Goal: Communication & Community: Answer question/provide support

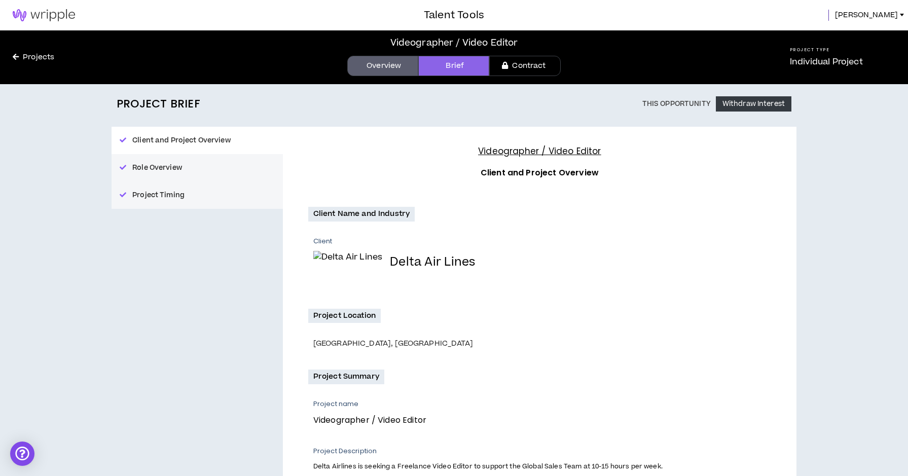
click at [37, 54] on link "Projects" at bounding box center [33, 57] width 67 height 11
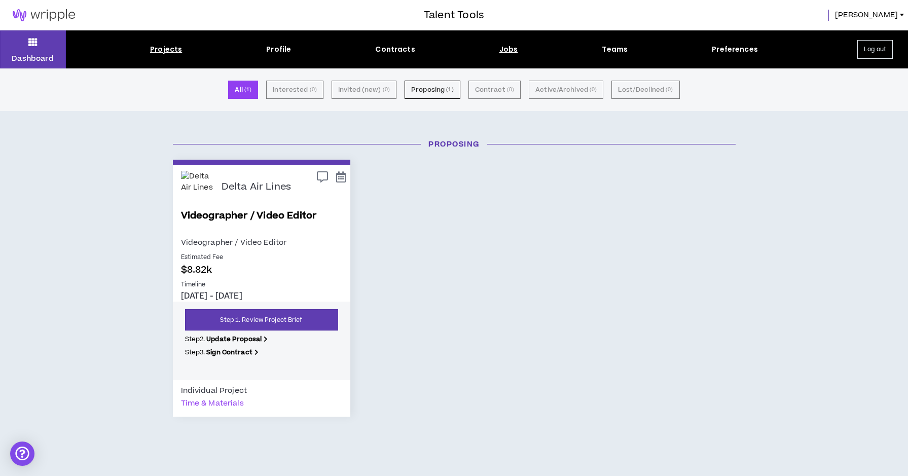
click at [513, 50] on div "Jobs" at bounding box center [509, 49] width 19 height 11
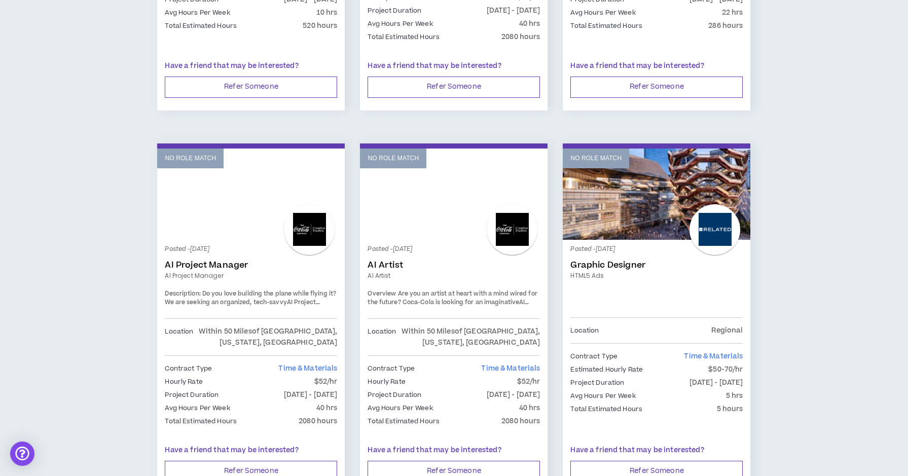
scroll to position [1578, 0]
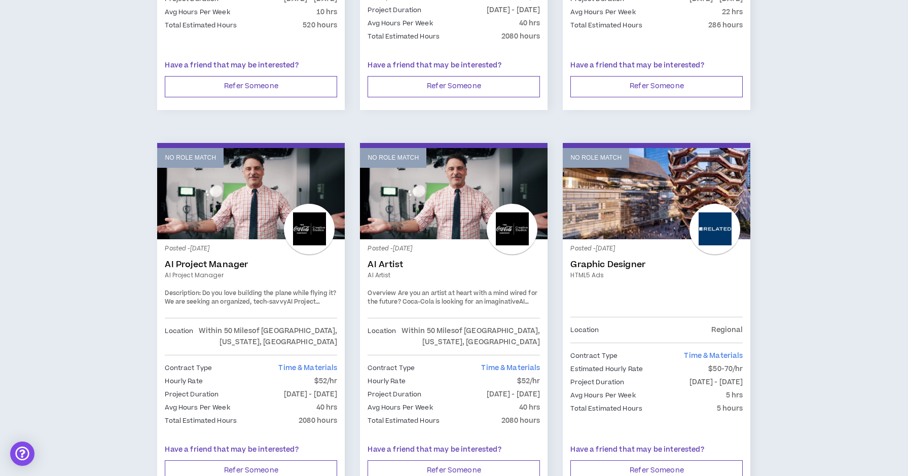
click at [470, 161] on link "No Role Match" at bounding box center [454, 193] width 188 height 91
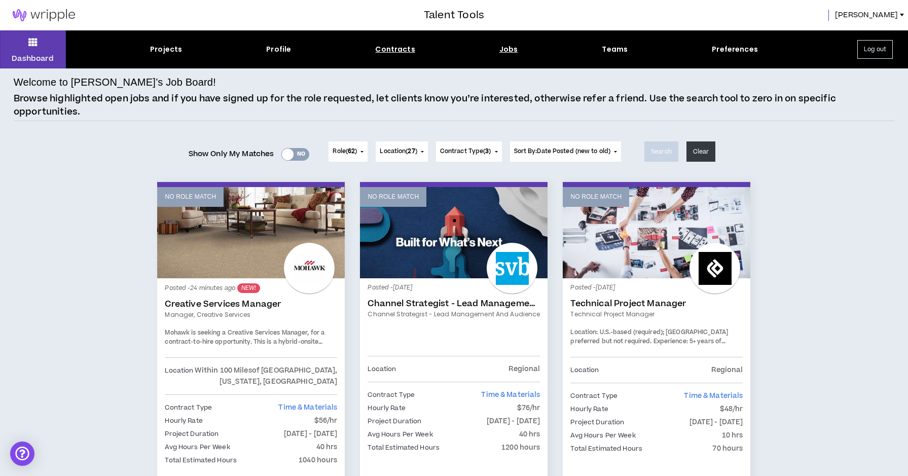
click at [399, 45] on div "Contracts" at bounding box center [395, 49] width 40 height 11
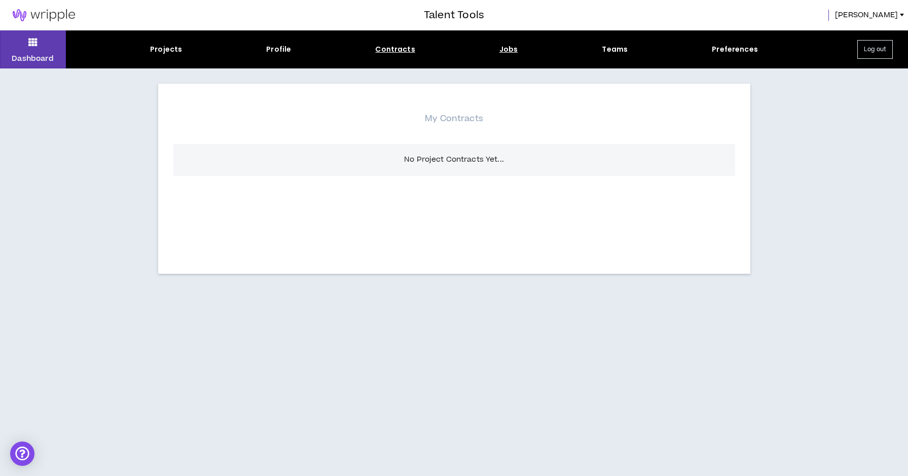
click at [512, 51] on div "Jobs" at bounding box center [509, 49] width 19 height 11
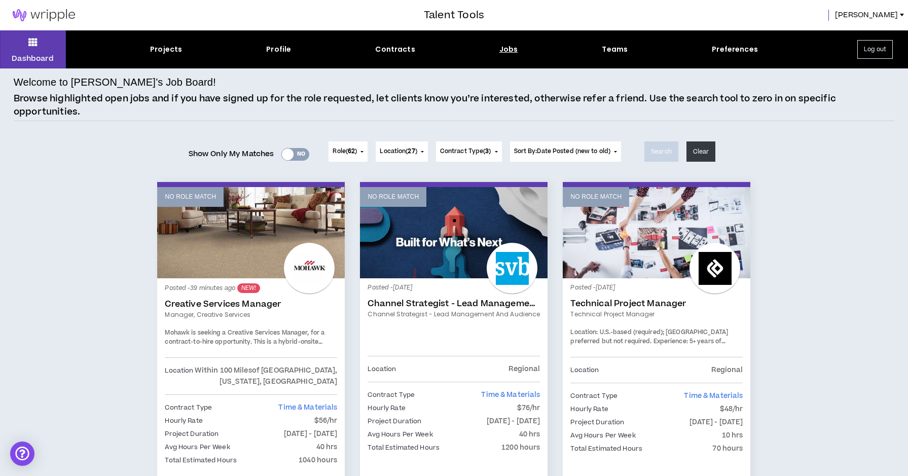
click at [282, 235] on link "No Role Match" at bounding box center [251, 232] width 188 height 91
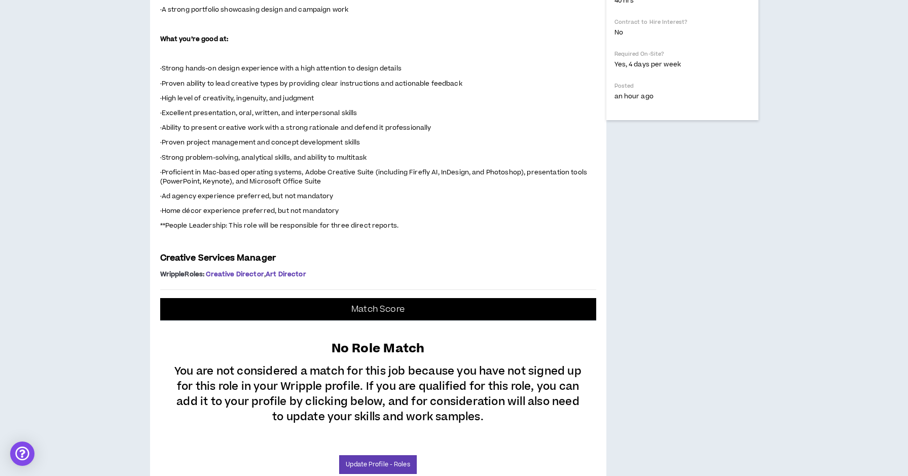
scroll to position [533, 0]
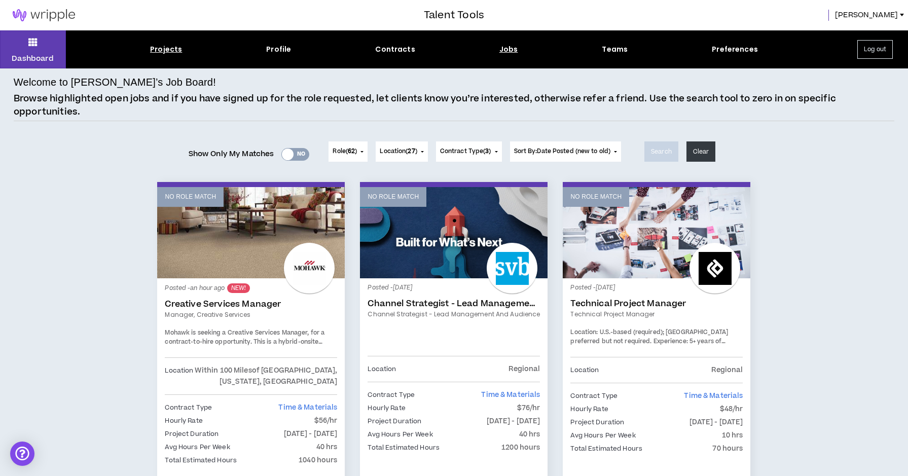
click at [162, 51] on div "Projects" at bounding box center [166, 49] width 32 height 11
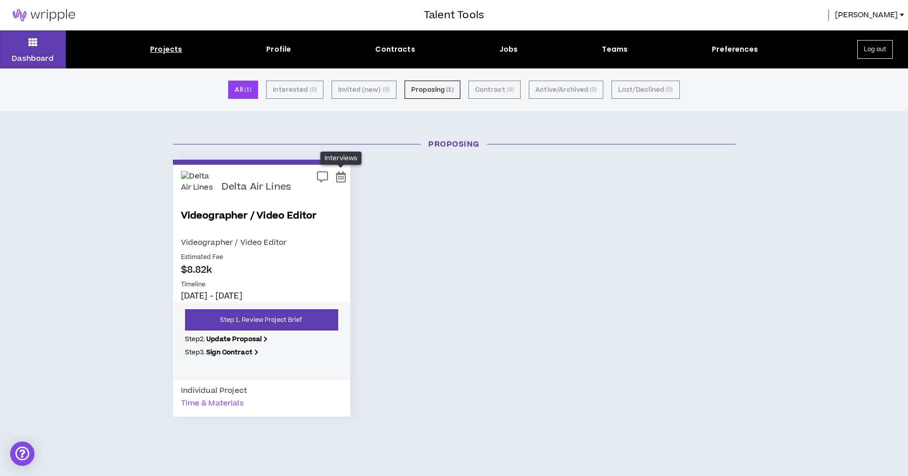
click at [340, 175] on icon at bounding box center [341, 176] width 10 height 9
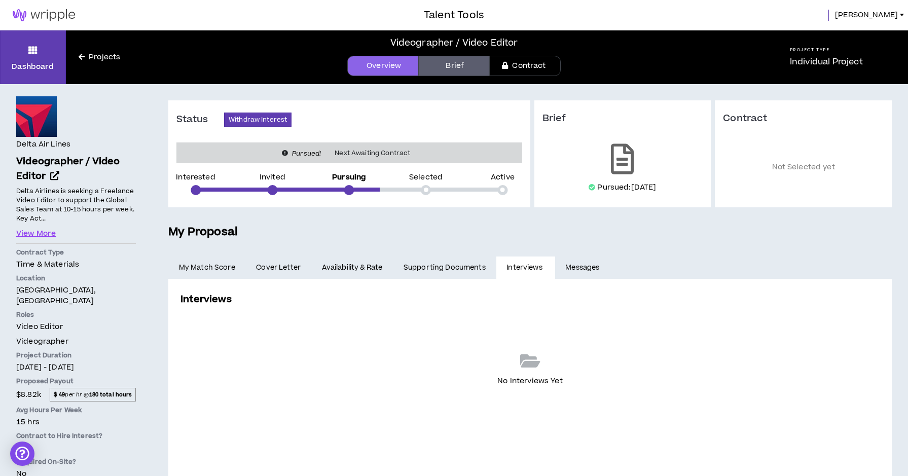
click at [588, 266] on link "Messages" at bounding box center [583, 268] width 57 height 22
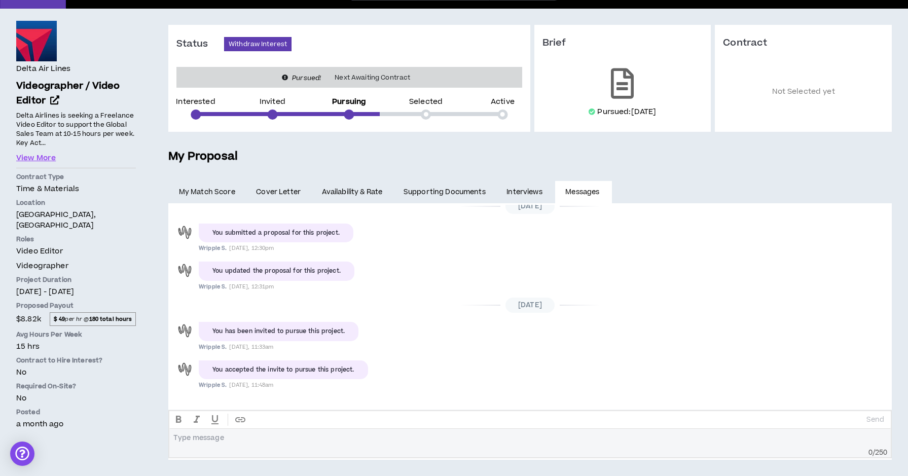
scroll to position [75, 0]
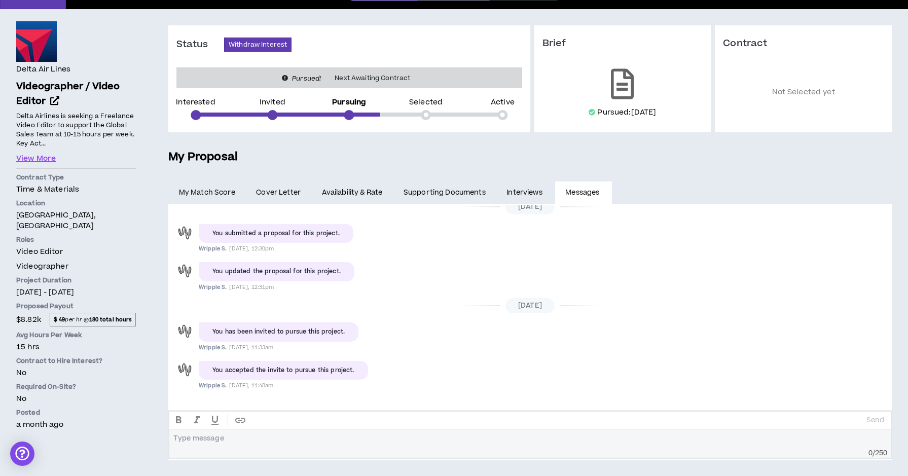
click at [429, 444] on div at bounding box center [530, 441] width 713 height 15
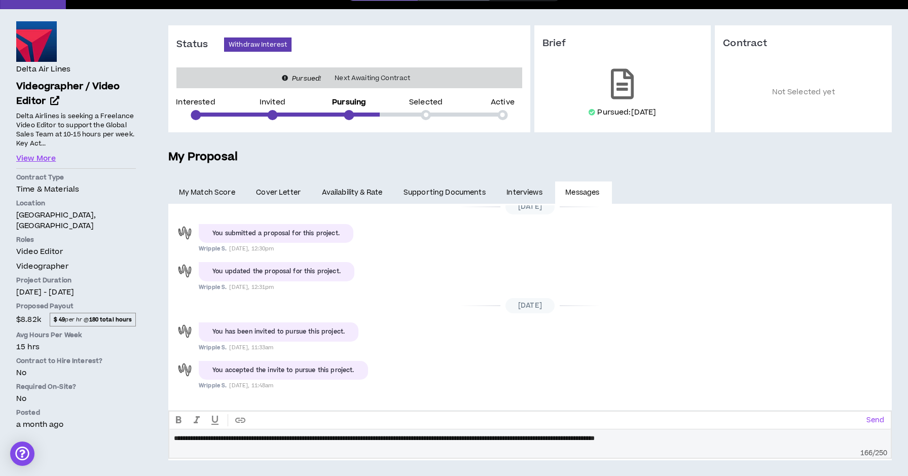
click at [452, 437] on span "**********" at bounding box center [384, 438] width 421 height 7
click at [767, 435] on div "**********" at bounding box center [530, 438] width 713 height 9
click at [880, 422] on p "Send" at bounding box center [876, 420] width 18 height 9
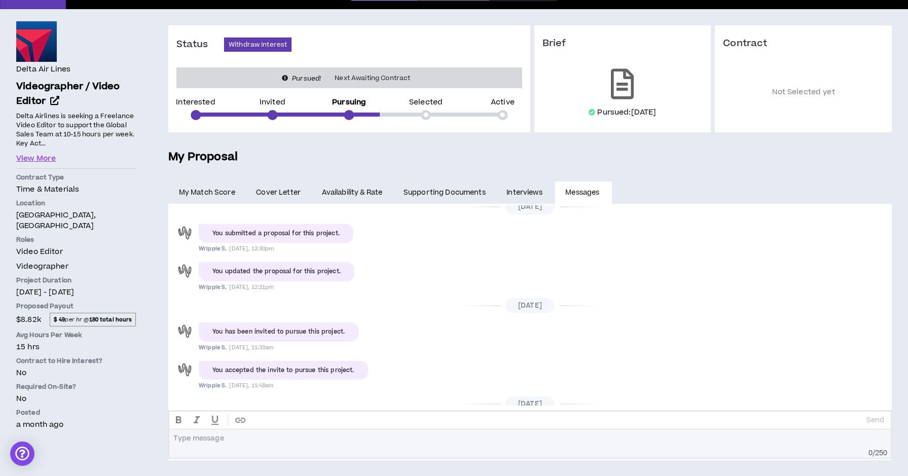
scroll to position [107, 0]
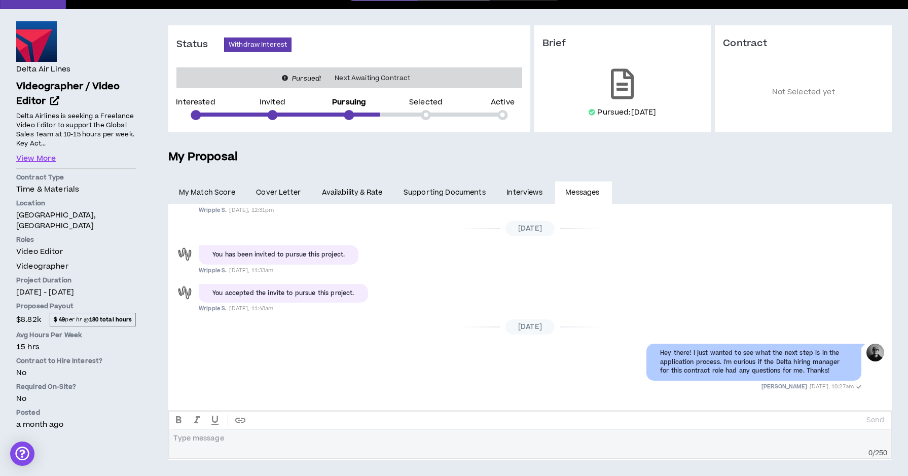
click at [534, 193] on link "Interviews" at bounding box center [525, 193] width 59 height 22
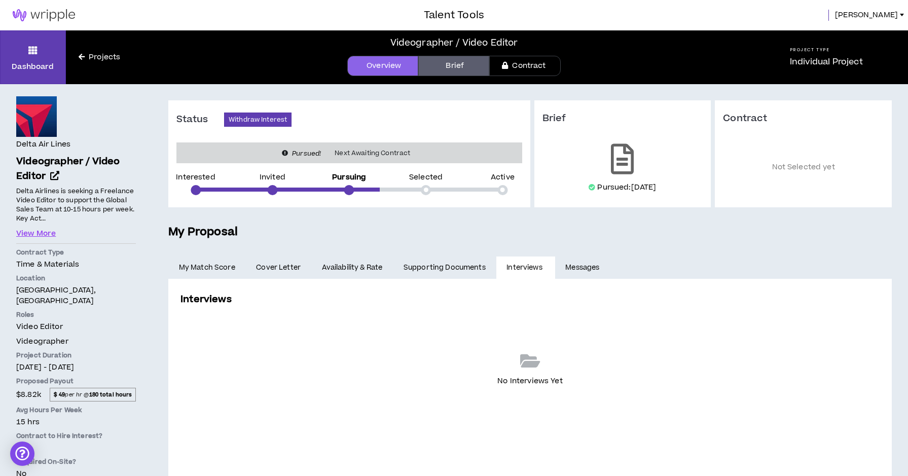
click at [589, 268] on link "Messages" at bounding box center [583, 268] width 57 height 22
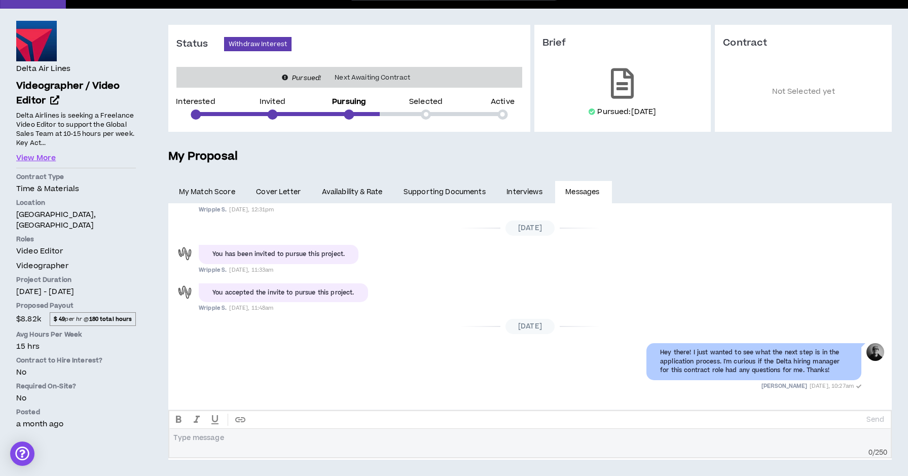
scroll to position [75, 0]
